Goal: Find specific page/section: Find specific page/section

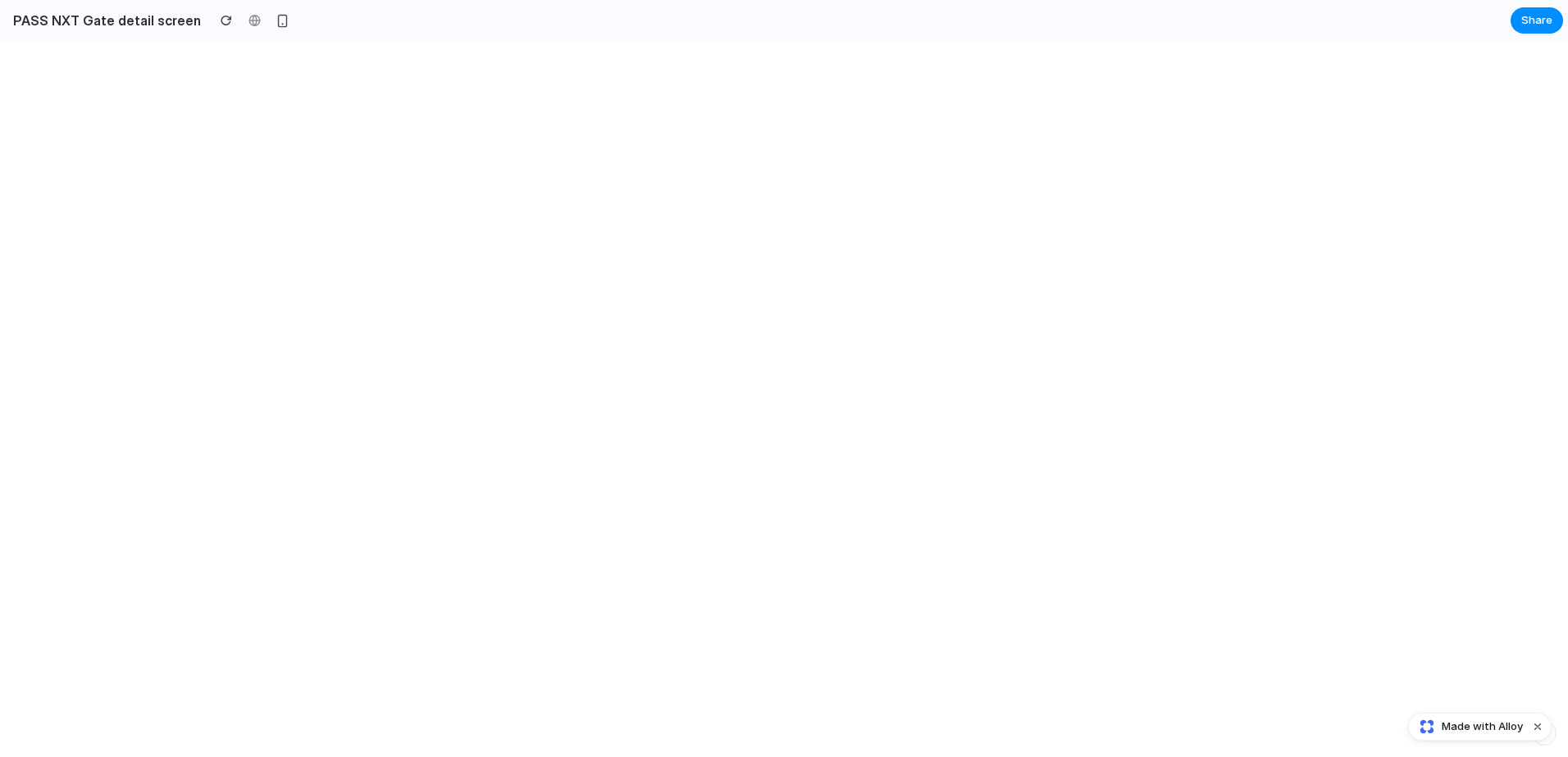
click at [1155, 640] on div "Made with Alloy" at bounding box center [1480, 727] width 144 height 28
click at [1155, 640] on button "Dismiss watermark" at bounding box center [1537, 727] width 19 height 19
